Goal: Register for event/course

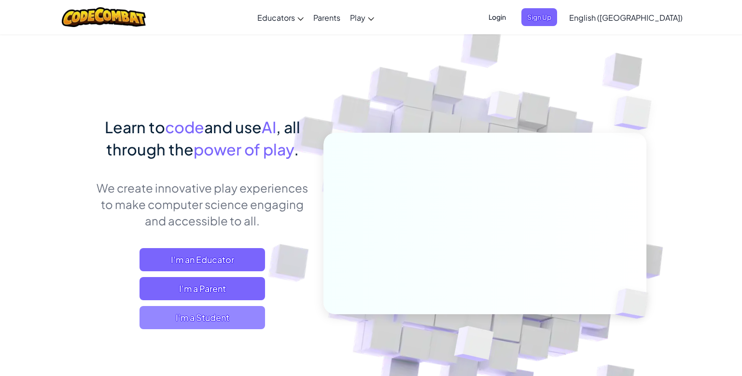
click at [197, 313] on span "I'm a Student" at bounding box center [201, 317] width 125 height 23
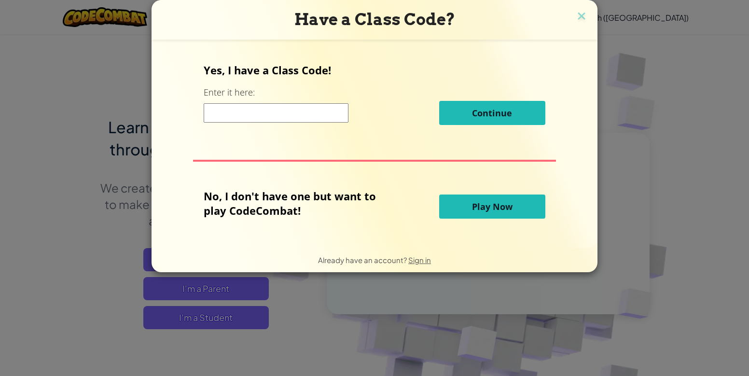
click at [484, 208] on span "Play Now" at bounding box center [492, 207] width 41 height 12
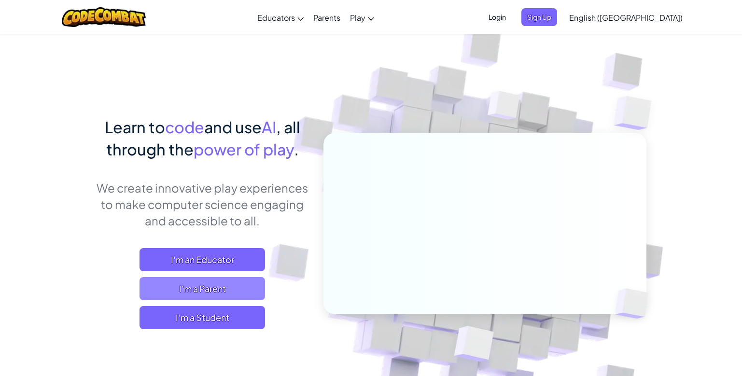
click at [202, 285] on span "I'm a Parent" at bounding box center [201, 288] width 125 height 23
